Goal: Task Accomplishment & Management: Manage account settings

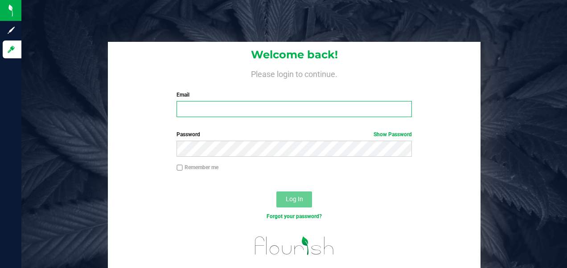
click at [198, 107] on input "Email" at bounding box center [293, 109] width 235 height 16
click at [268, 111] on input "[EMAIL_ADDRESS][DOMAIN_NAME]" at bounding box center [293, 109] width 235 height 16
type input "[EMAIL_ADDRESS][DOMAIN_NAME]"
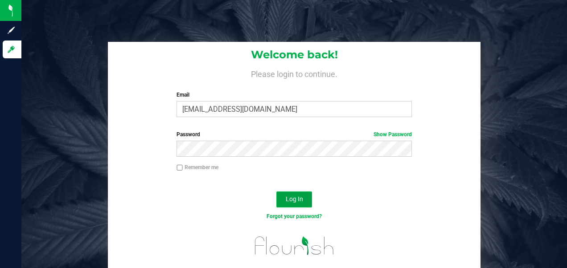
click at [297, 205] on button "Log In" at bounding box center [294, 200] width 36 height 16
click at [290, 204] on button "Log In" at bounding box center [294, 200] width 36 height 16
click at [299, 213] on link "Forgot your password?" at bounding box center [293, 216] width 55 height 6
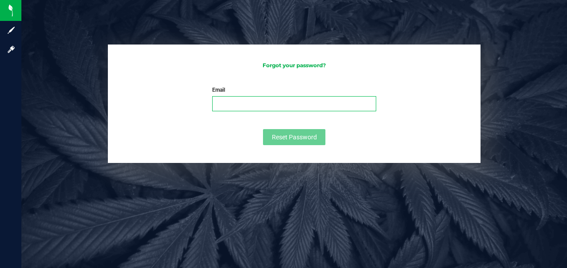
click at [258, 107] on input "Email" at bounding box center [294, 103] width 164 height 15
type input "[EMAIL_ADDRESS][DOMAIN_NAME]"
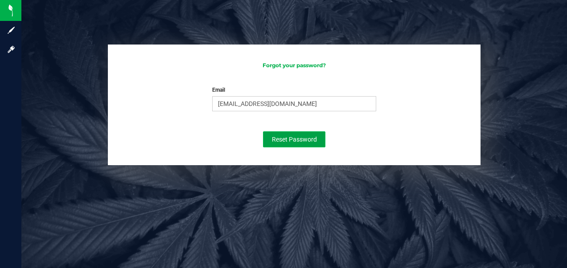
click at [287, 135] on button "Reset Password" at bounding box center [294, 139] width 62 height 16
click at [141, 105] on form "Email [EMAIL_ADDRESS][DOMAIN_NAME] Please enter your email Please format your e…" at bounding box center [294, 116] width 355 height 61
